Goal: Information Seeking & Learning: Learn about a topic

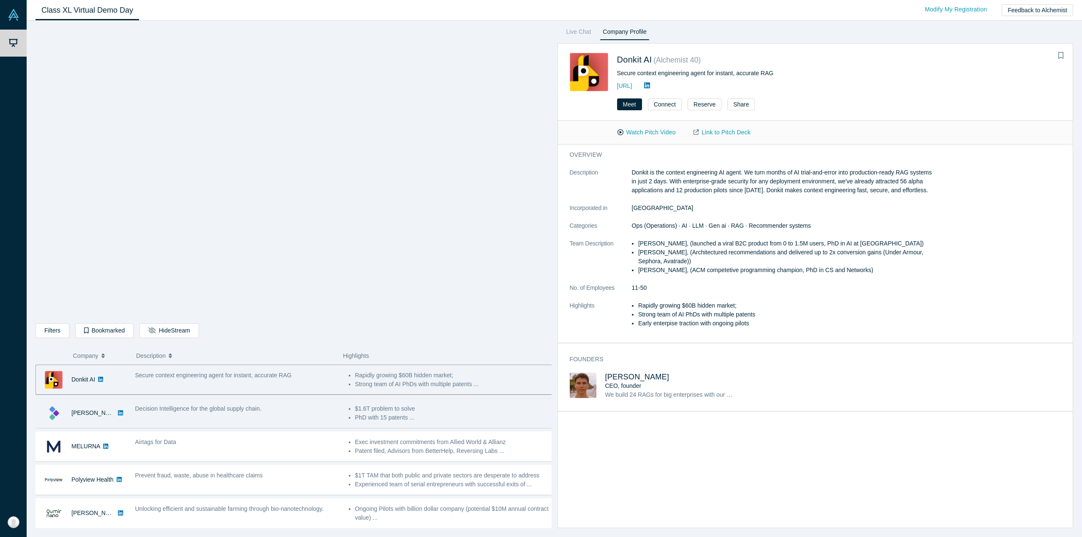
click at [240, 419] on div "Decision Intelligence for the global supply chain." at bounding box center [238, 413] width 214 height 27
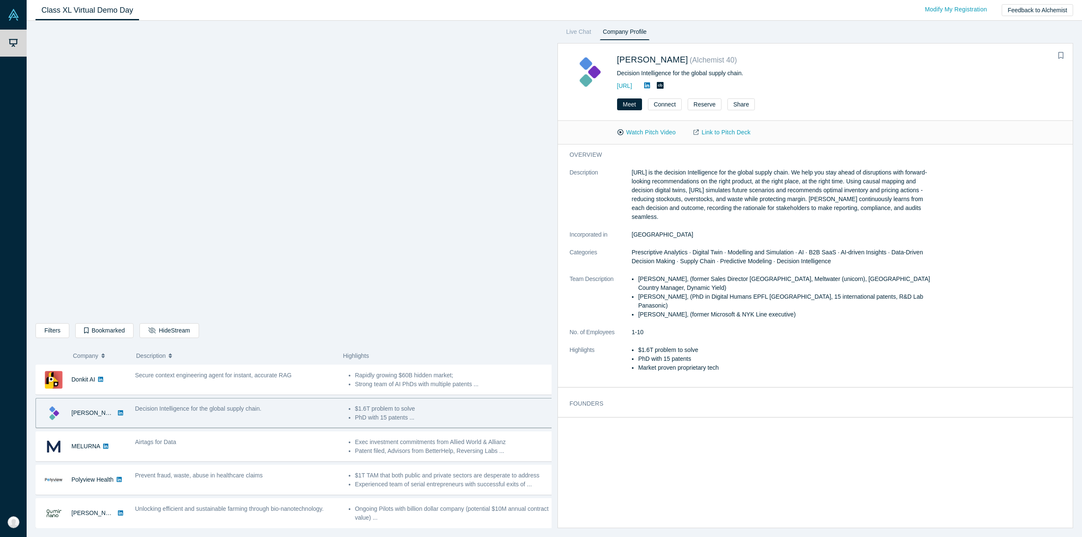
click at [240, 419] on div "Decision Intelligence for the global supply chain." at bounding box center [238, 413] width 214 height 27
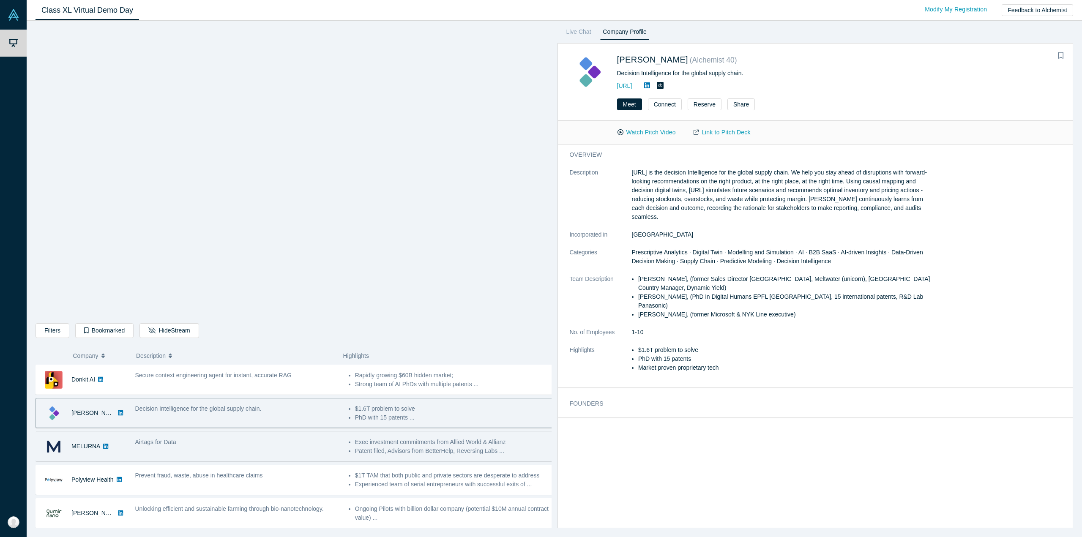
click at [225, 389] on div "Secure context engineering agent for instant, accurate RAG" at bounding box center [238, 380] width 214 height 27
